Goal: Task Accomplishment & Management: Use online tool/utility

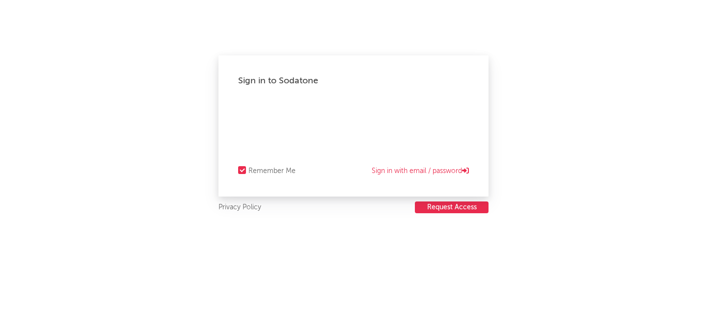
select select "recorded_music"
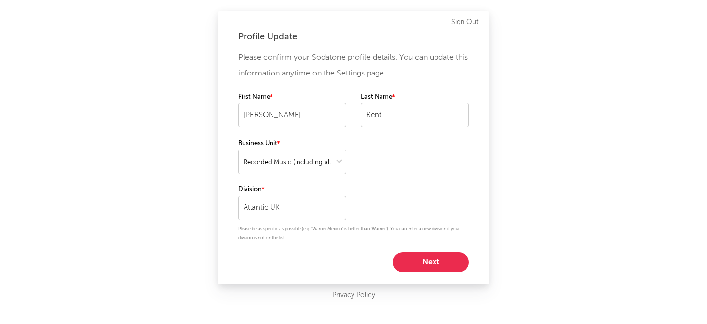
click at [419, 253] on button "Next" at bounding box center [431, 263] width 76 height 20
select select "director_vp"
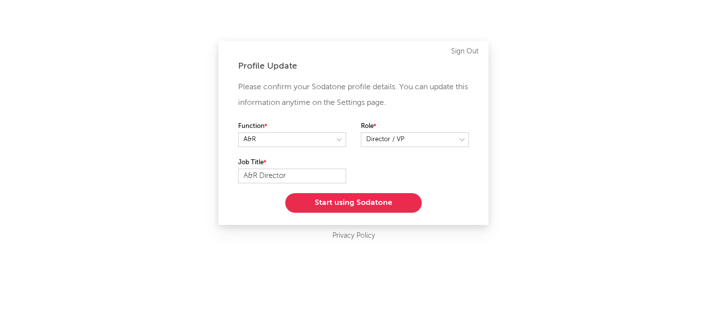
click at [367, 200] on button "Start using Sodatone" at bounding box center [353, 203] width 136 height 20
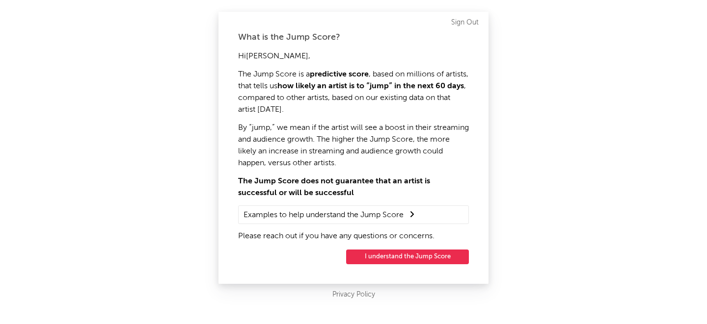
click at [401, 255] on button "I understand the Jump Score" at bounding box center [407, 257] width 123 height 15
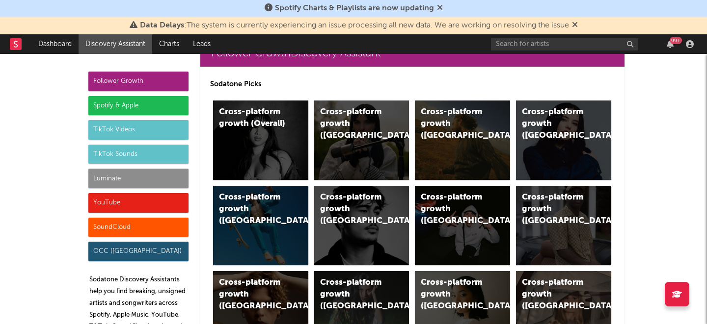
scroll to position [34, 0]
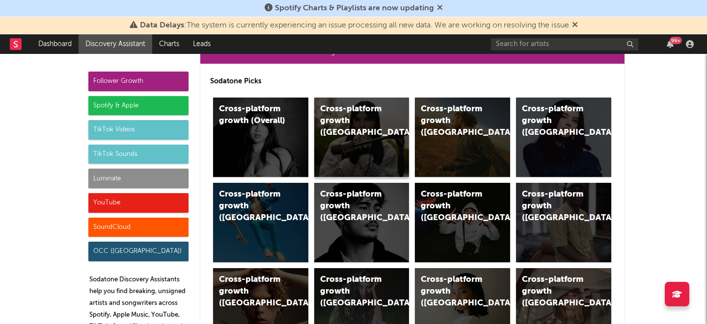
click at [362, 125] on div "Cross-platform growth ([GEOGRAPHIC_DATA])" at bounding box center [353, 121] width 67 height 35
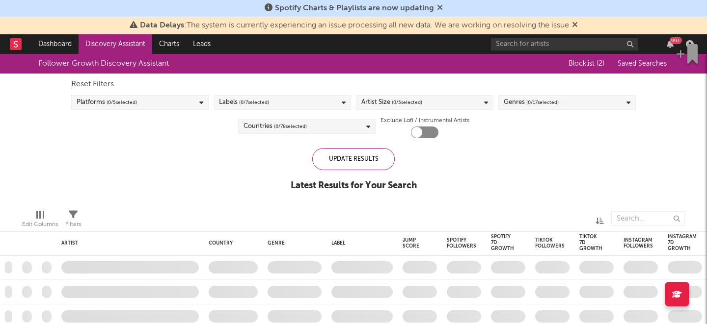
checkbox input "true"
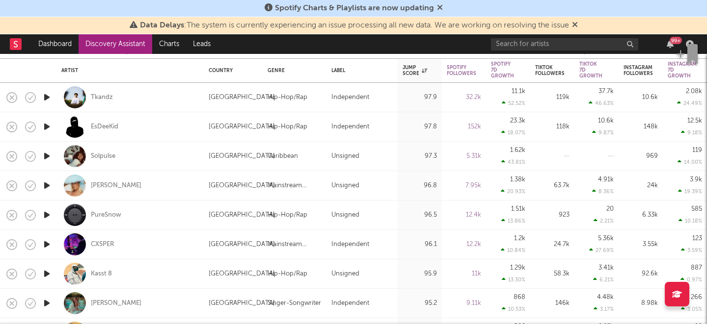
click at [117, 186] on div "[PERSON_NAME]" at bounding box center [129, 185] width 137 height 29
select select "1w"
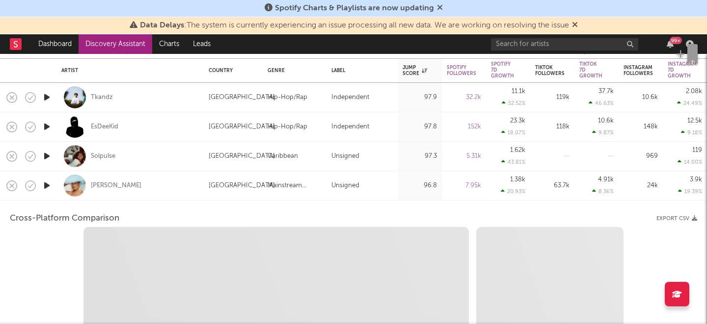
select select "1w"
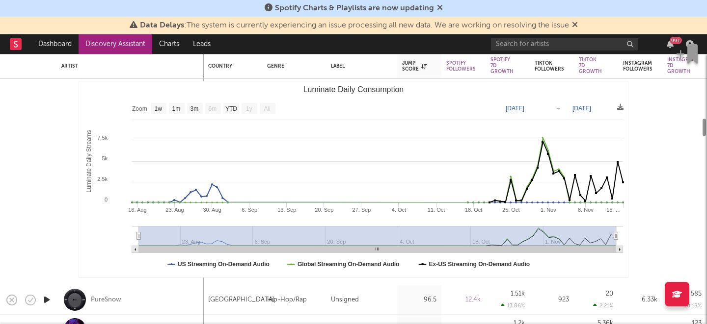
select select "1m"
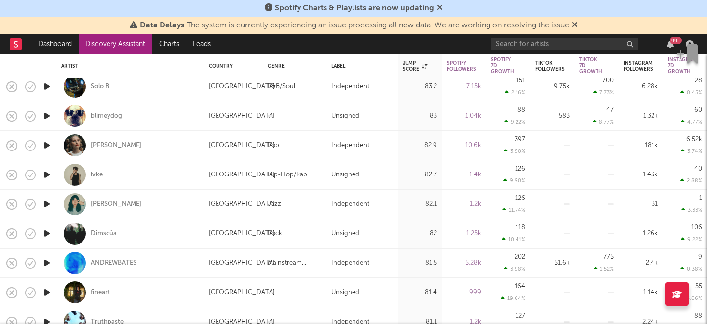
click at [160, 147] on div "[PERSON_NAME]" at bounding box center [129, 145] width 137 height 29
select select "1w"
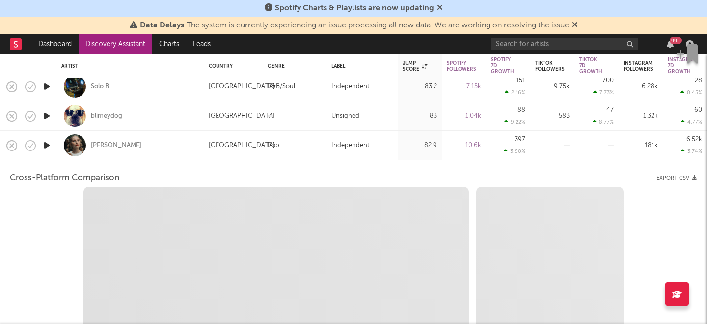
select select "6m"
